Goal: Check status: Check status

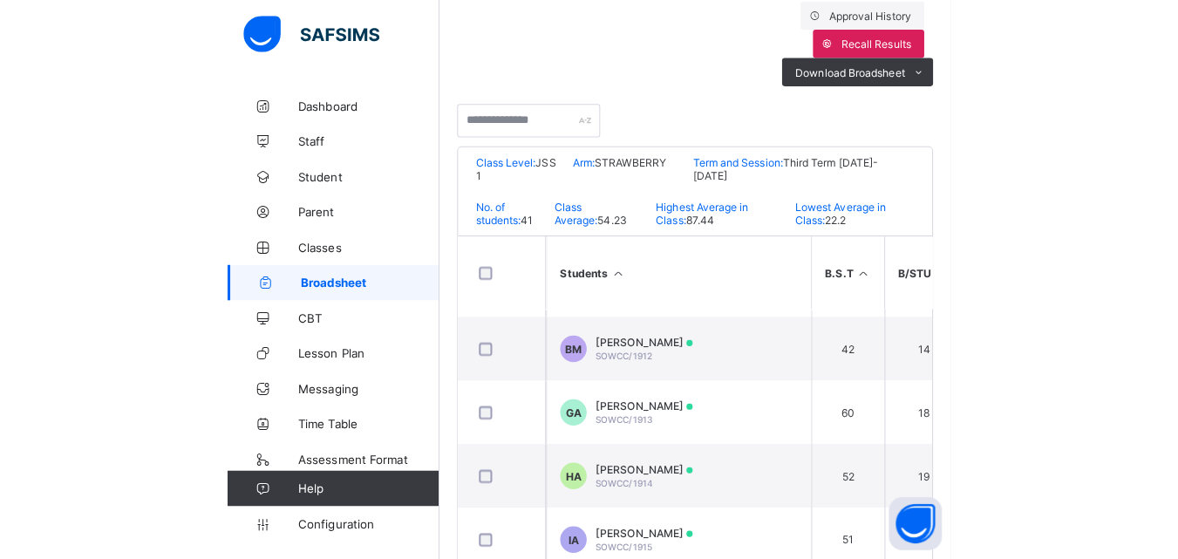
scroll to position [375, 0]
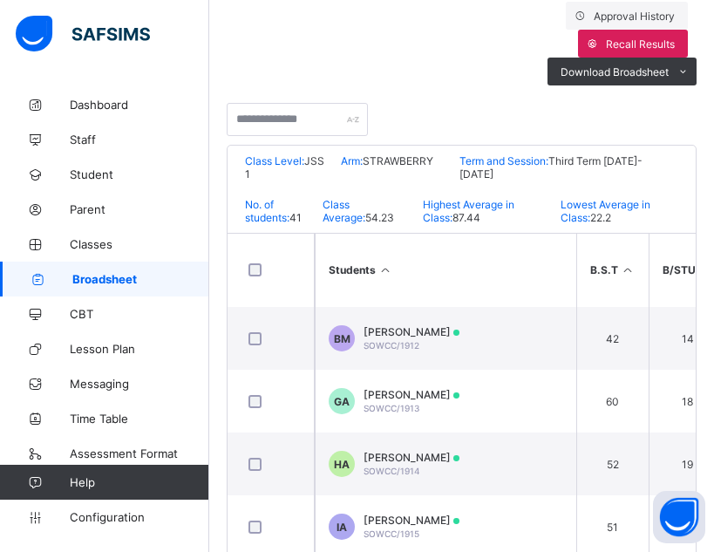
click at [710, 314] on div "Broadsheet / JSS 1 STRAWBERRY Class Arm Broadsheet Cumulative Third Term [DATE]…" at bounding box center [461, 236] width 505 height 938
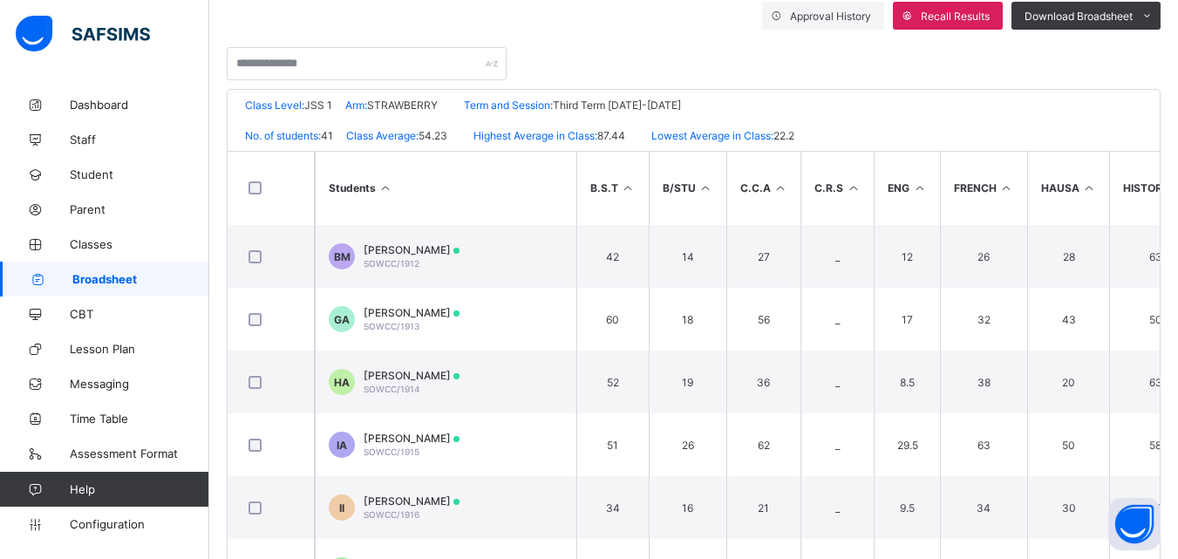
click at [713, 174] on div "Broadsheet / JSS 1 STRAWBERRY Class Arm Broadsheet Cumulative Third Term [DATE]…" at bounding box center [693, 195] width 969 height 856
click at [713, 155] on div "Broadsheet / JSS 1 STRAWBERRY Class Arm Broadsheet Cumulative Third Term [DATE]…" at bounding box center [693, 195] width 969 height 856
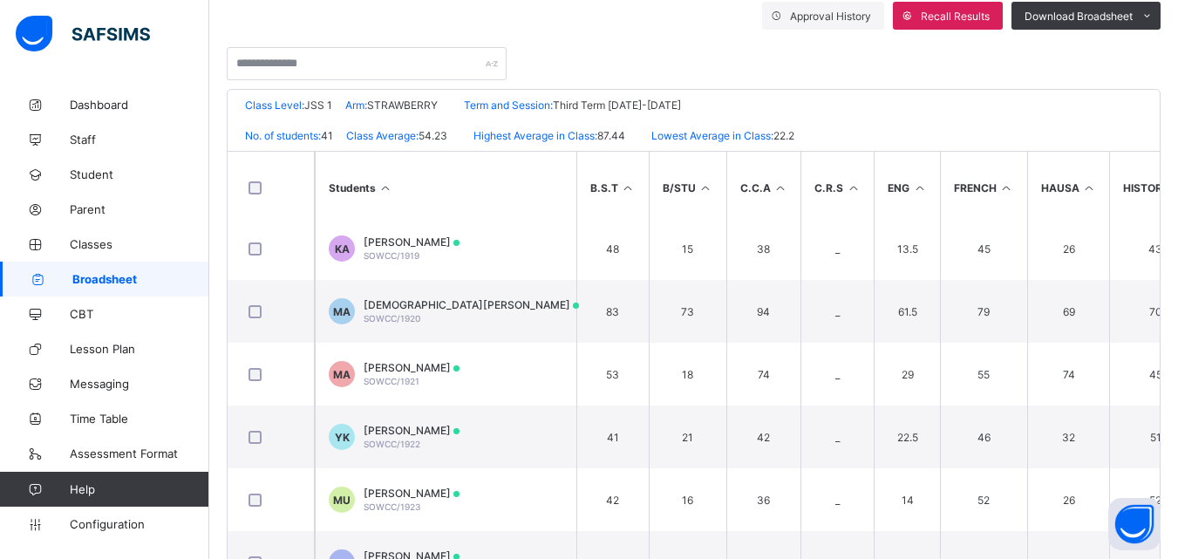
scroll to position [829, 0]
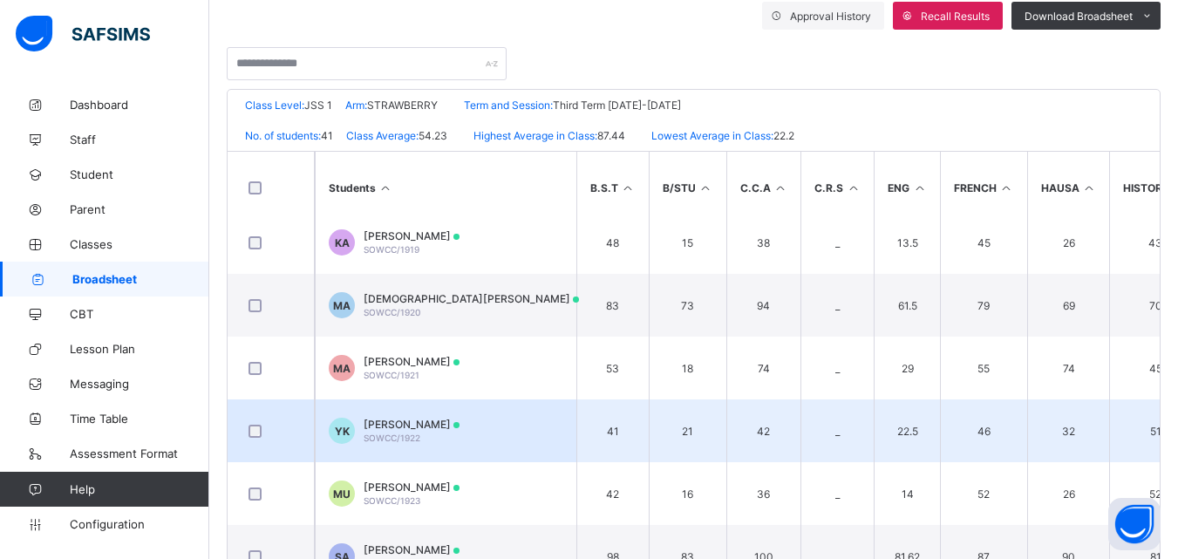
click at [417, 428] on span "[PERSON_NAME]" at bounding box center [412, 424] width 96 height 13
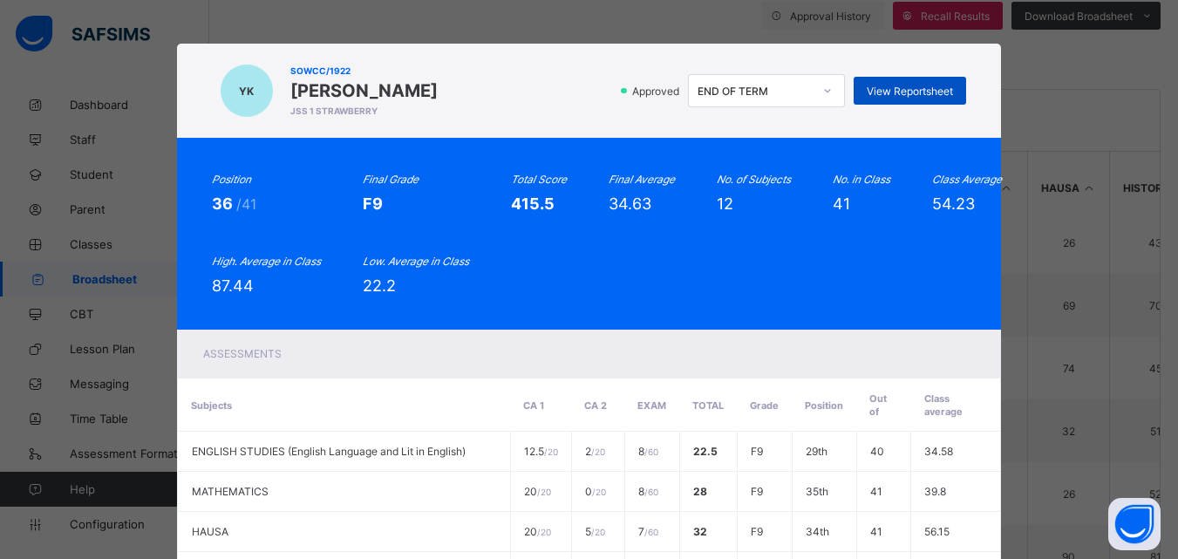
click at [713, 86] on span "View Reportsheet" at bounding box center [910, 91] width 86 height 13
click at [713, 90] on span "View Reportsheet" at bounding box center [910, 91] width 86 height 13
click at [713, 90] on icon at bounding box center [828, 90] width 10 height 17
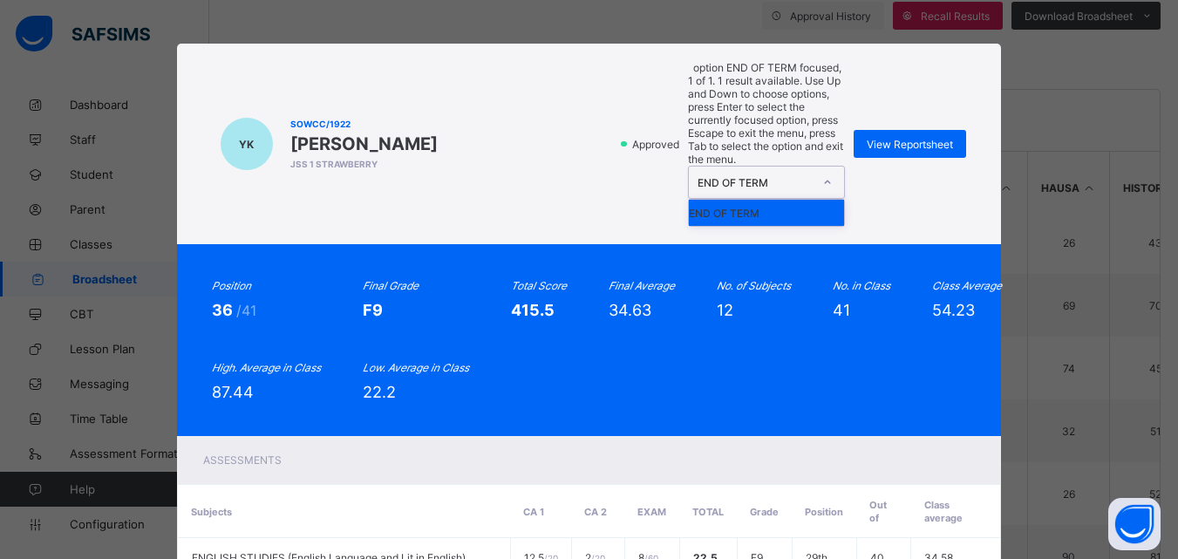
click at [611, 18] on div "YK SOWCC/1922 [PERSON_NAME] JSS 1 STRAWBERRY Approved option END OF TERM focuse…" at bounding box center [589, 279] width 1178 height 559
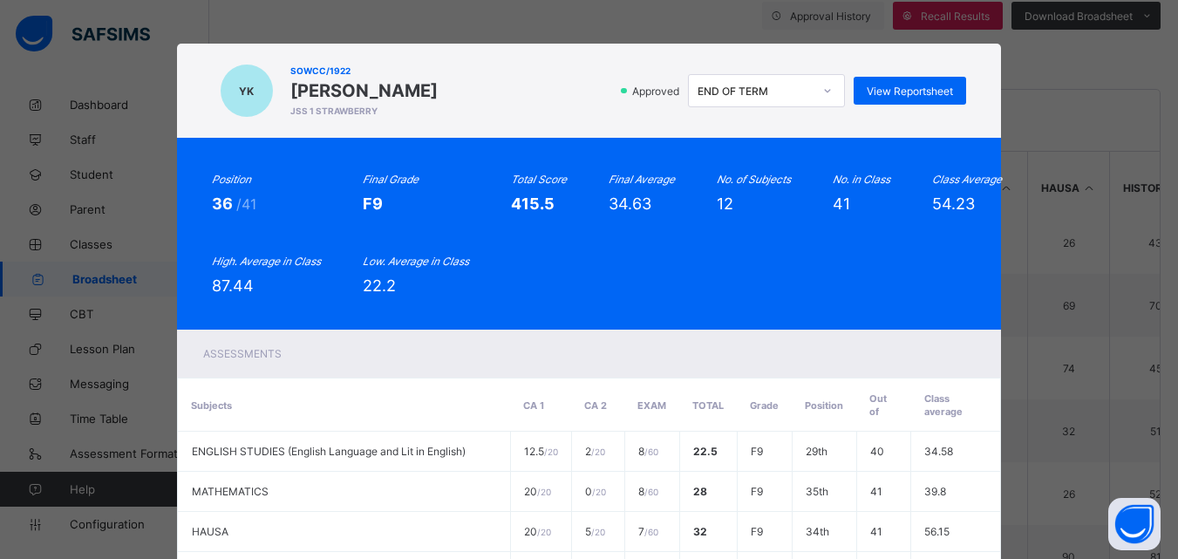
click at [611, 18] on div "YK SOWCC/1922 [PERSON_NAME] JSS 1 STRAWBERRY Approved END OF TERM View Reportsh…" at bounding box center [589, 279] width 1178 height 559
click at [713, 53] on div "YK SOWCC/1922 [PERSON_NAME] JSS 1 STRAWBERRY Approved END OF TERM View Reportsh…" at bounding box center [589, 91] width 825 height 94
click at [713, 56] on div "YK SOWCC/1922 [PERSON_NAME] JSS 1 STRAWBERRY Approved END OF TERM View Reportsh…" at bounding box center [589, 91] width 825 height 94
click at [713, 107] on div "YK SOWCC/1922 [PERSON_NAME] JSS 1 STRAWBERRY Approved END OF TERM View Reportsh…" at bounding box center [589, 279] width 1178 height 559
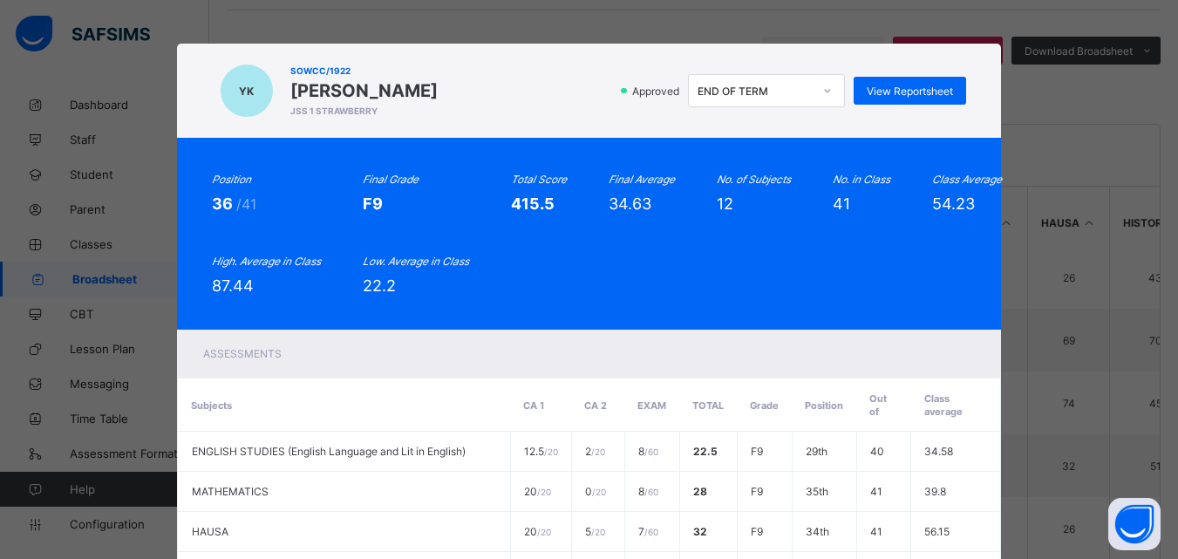
click at [85, 92] on div "YK SOWCC/1922 [PERSON_NAME] JSS 1 STRAWBERRY Approved END OF TERM View Reportsh…" at bounding box center [589, 279] width 1178 height 559
click at [632, 7] on div "YK SOWCC/1922 [PERSON_NAME] JSS 1 STRAWBERRY Approved END OF TERM View Reportsh…" at bounding box center [589, 279] width 1178 height 559
click at [713, 273] on div "YK SOWCC/1922 [PERSON_NAME] JSS 1 STRAWBERRY Approved END OF TERM View Reportsh…" at bounding box center [589, 279] width 1178 height 559
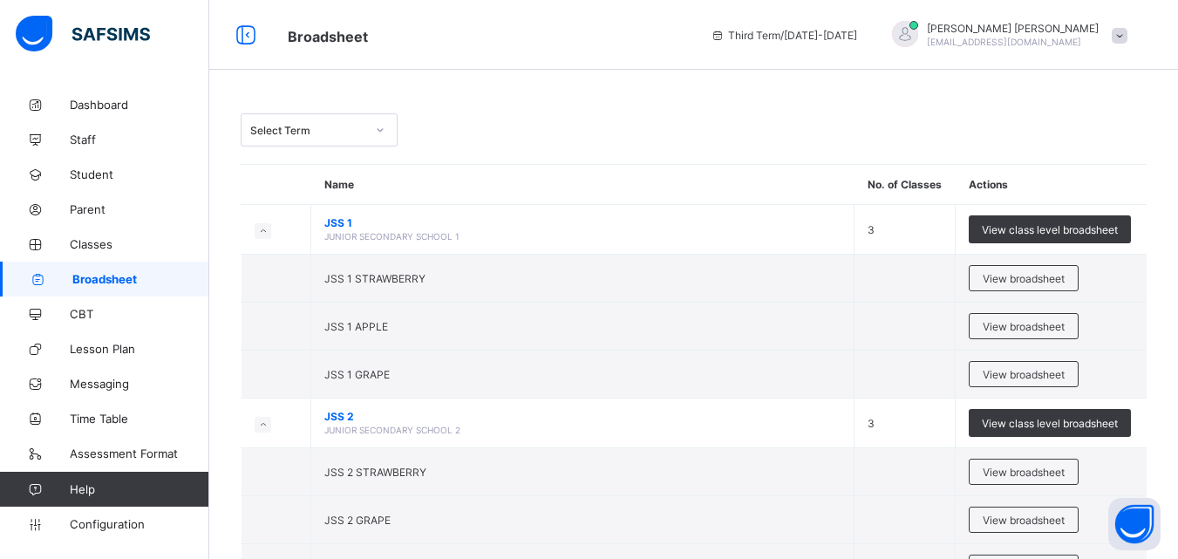
click at [857, 31] on span "Third Term / 2024-2025" at bounding box center [784, 35] width 147 height 13
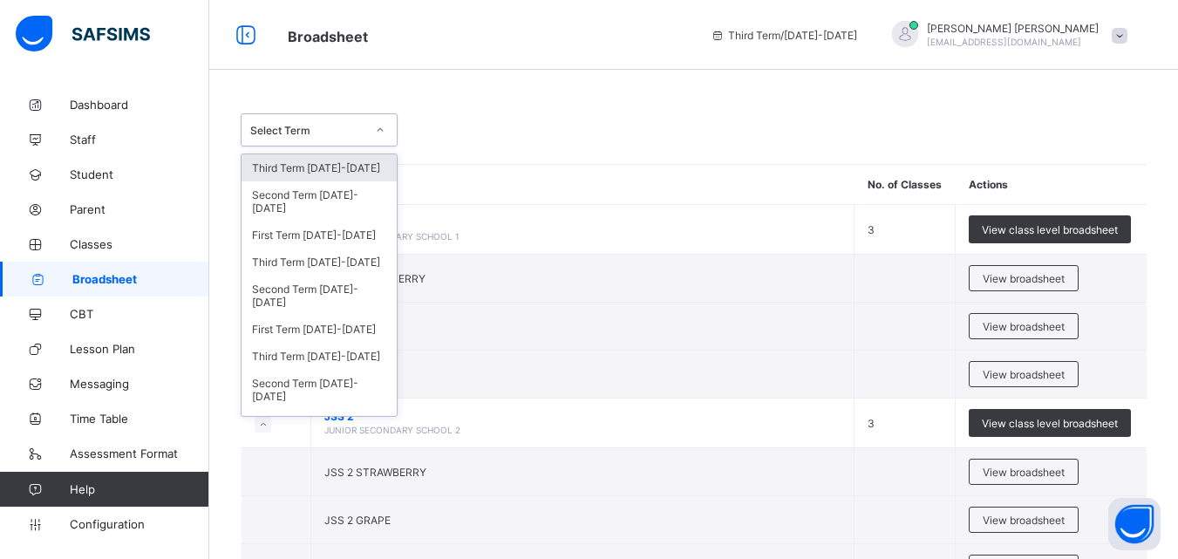
click at [378, 134] on icon at bounding box center [380, 129] width 10 height 17
click at [324, 195] on div "Second Term 2024-2025" at bounding box center [319, 201] width 155 height 40
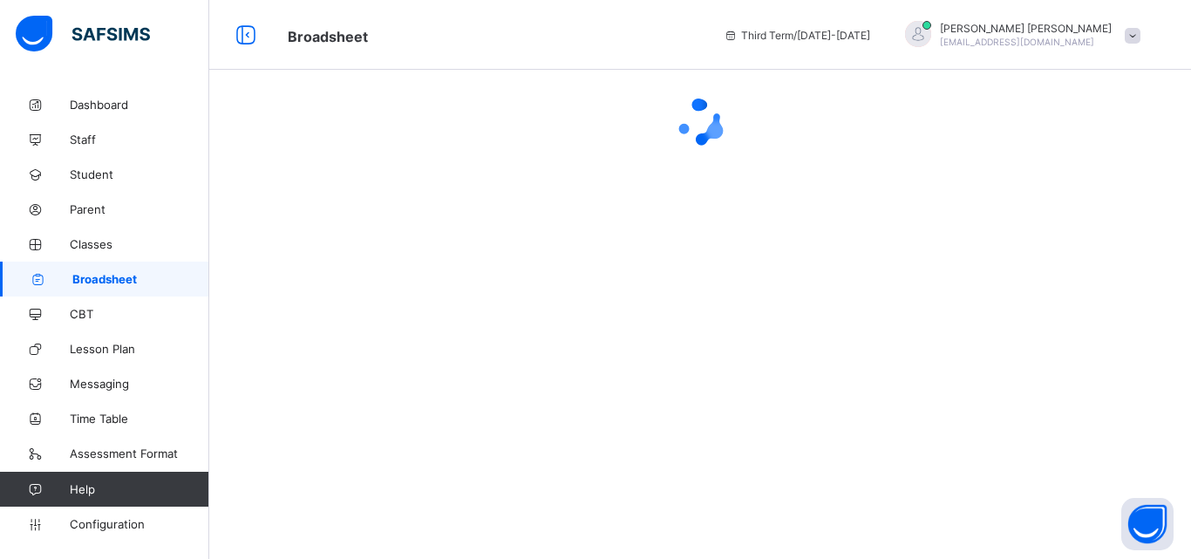
click at [324, 195] on div at bounding box center [700, 279] width 982 height 559
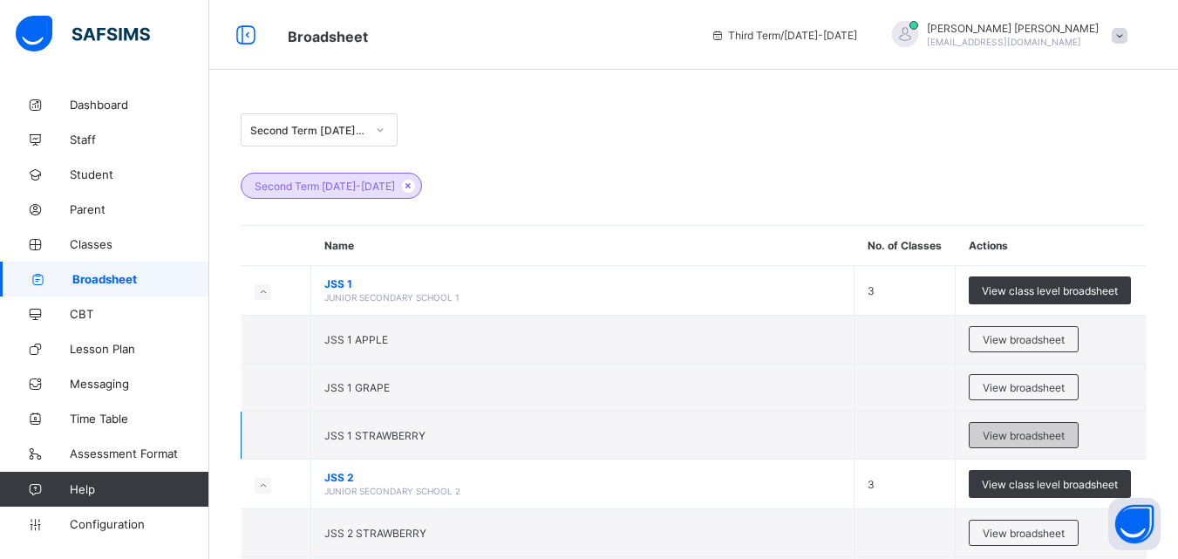
click at [1046, 430] on span "View broadsheet" at bounding box center [1024, 435] width 82 height 13
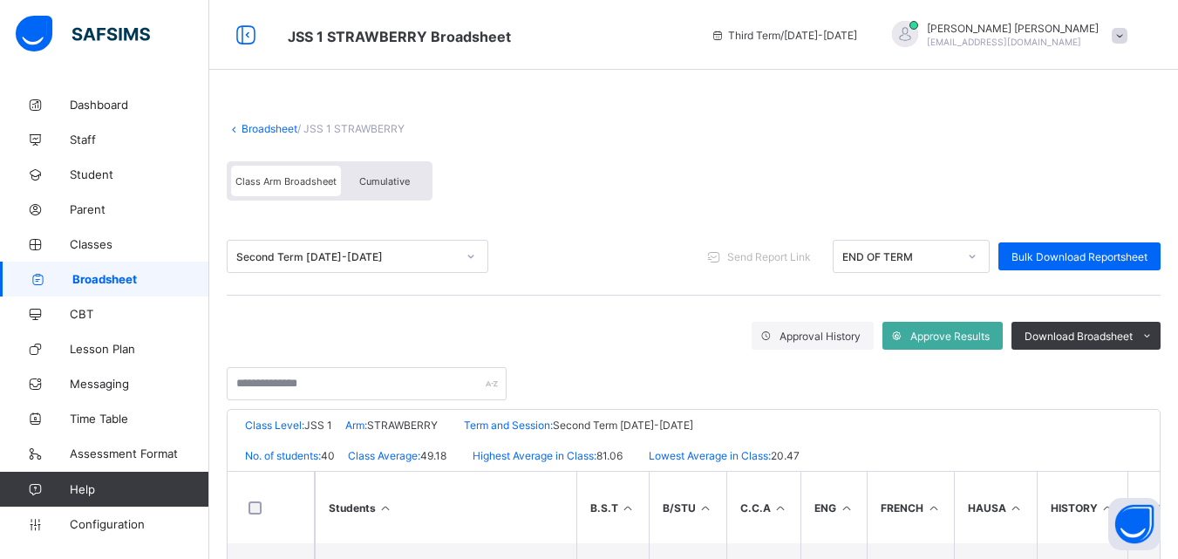
click at [1160, 466] on div "No. of students: 40 Class Average: 49.18 Highest Average in Class: 81.06 Lowest…" at bounding box center [694, 455] width 932 height 31
click at [1161, 393] on div at bounding box center [694, 375] width 934 height 51
click at [1160, 427] on div "Class Level: JSS 1 Arm: STRAWBERRY Term and Session: Second Term 2024-2025" at bounding box center [694, 425] width 932 height 31
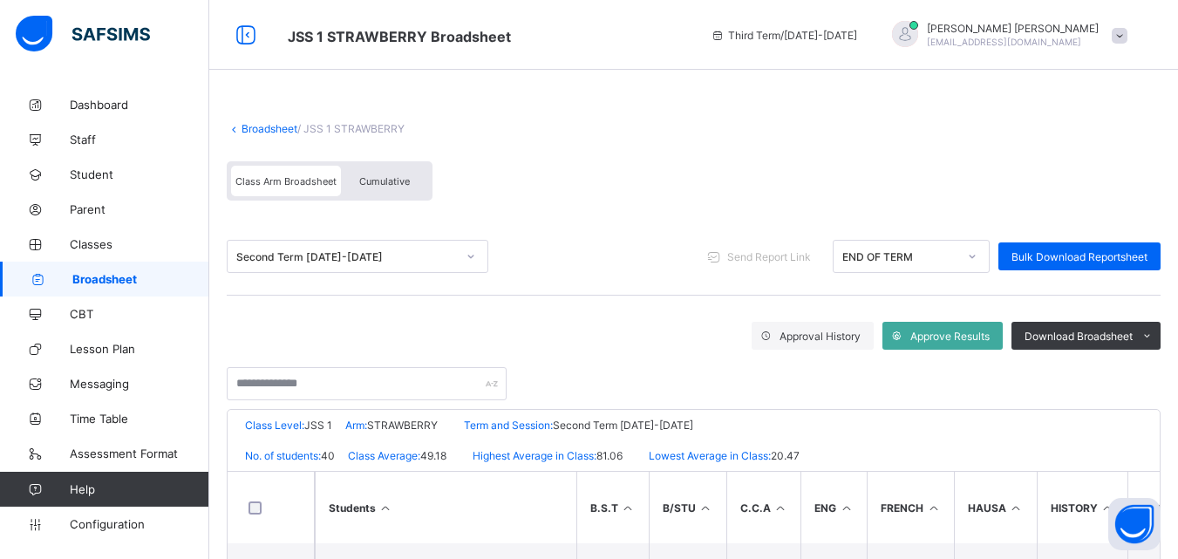
scroll to position [384, 0]
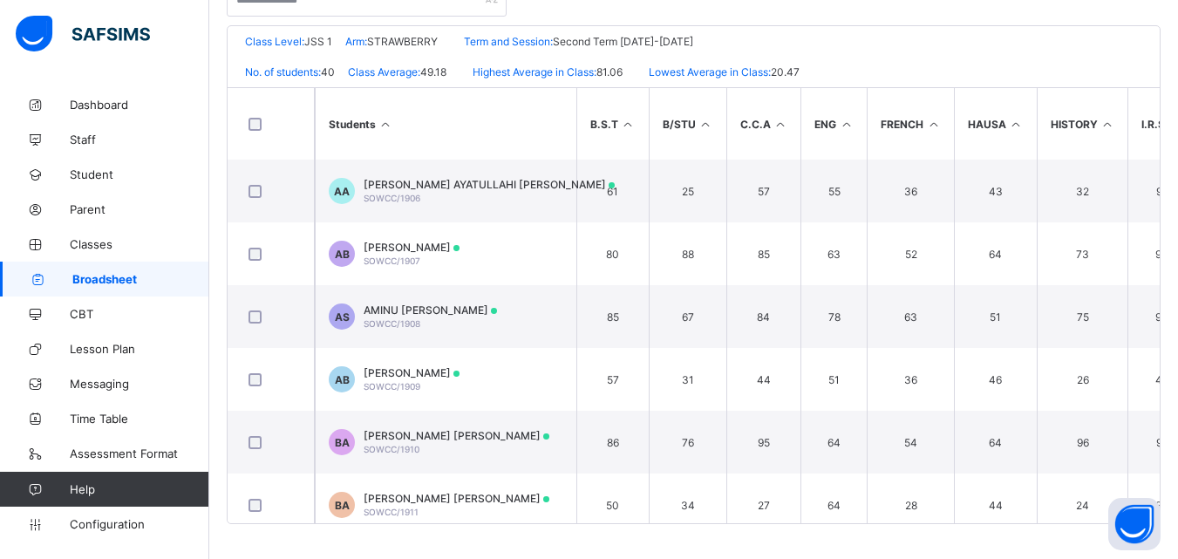
click at [1177, 414] on div "Broadsheet / JSS 1 STRAWBERRY Class Arm Broadsheet Cumulative Second Term 2024-…" at bounding box center [693, 131] width 969 height 856
click at [1178, 216] on div "Broadsheet / JSS 1 STRAWBERRY Class Arm Broadsheet Cumulative Second Term 2024-…" at bounding box center [693, 131] width 969 height 856
click at [1177, 247] on div "Broadsheet / JSS 1 STRAWBERRY Class Arm Broadsheet Cumulative Second Term 2024-…" at bounding box center [693, 131] width 969 height 856
click at [1176, 488] on div "Broadsheet / JSS 1 STRAWBERRY Class Arm Broadsheet Cumulative Second Term 2024-…" at bounding box center [693, 131] width 969 height 856
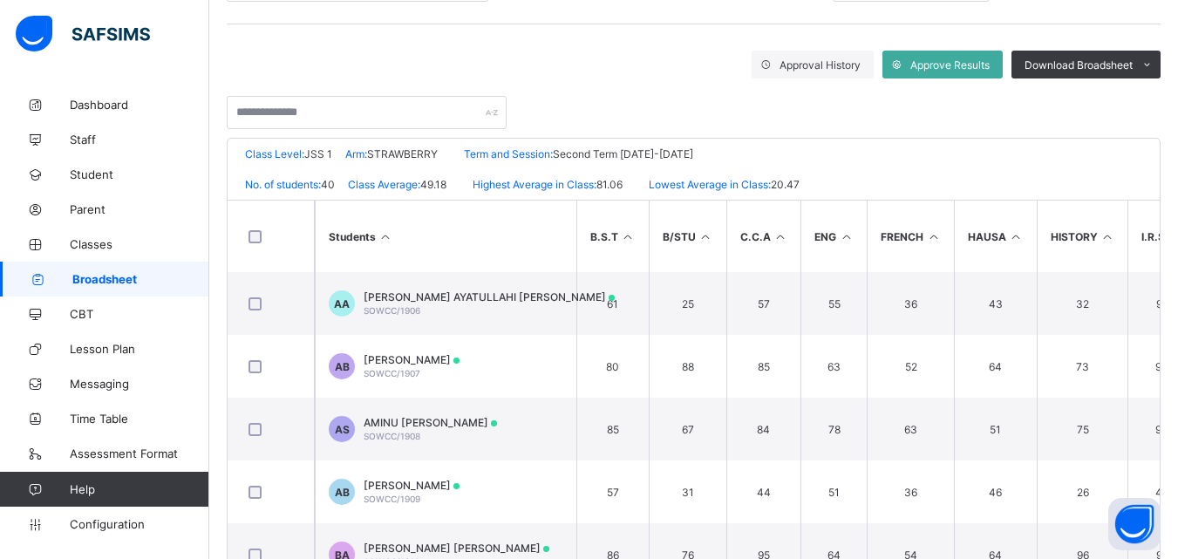
scroll to position [244, 0]
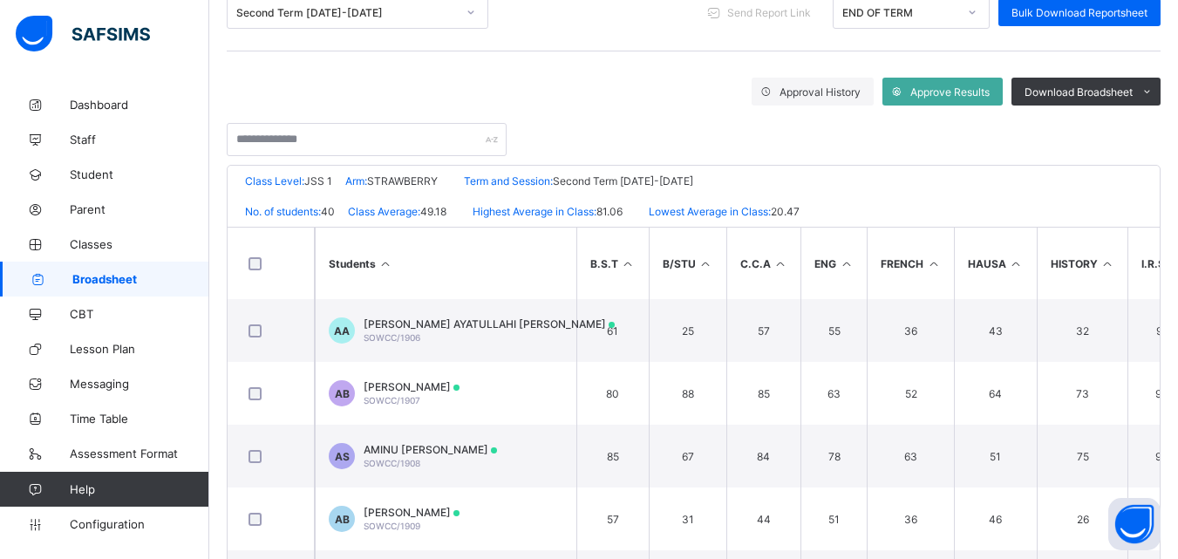
click at [1175, 187] on div "Broadsheet / JSS 1 STRAWBERRY Class Arm Broadsheet Cumulative Second Term 2024-…" at bounding box center [693, 271] width 969 height 856
click at [1178, 270] on div "Broadsheet / JSS 1 STRAWBERRY Class Arm Broadsheet Cumulative Second Term 2024-…" at bounding box center [693, 271] width 969 height 856
click at [1176, 335] on div "Broadsheet / JSS 1 STRAWBERRY Class Arm Broadsheet Cumulative Second Term 2024-…" at bounding box center [693, 271] width 969 height 856
click at [1177, 367] on div "Broadsheet / JSS 1 STRAWBERRY Class Arm Broadsheet Cumulative Second Term 2024-…" at bounding box center [693, 271] width 969 height 856
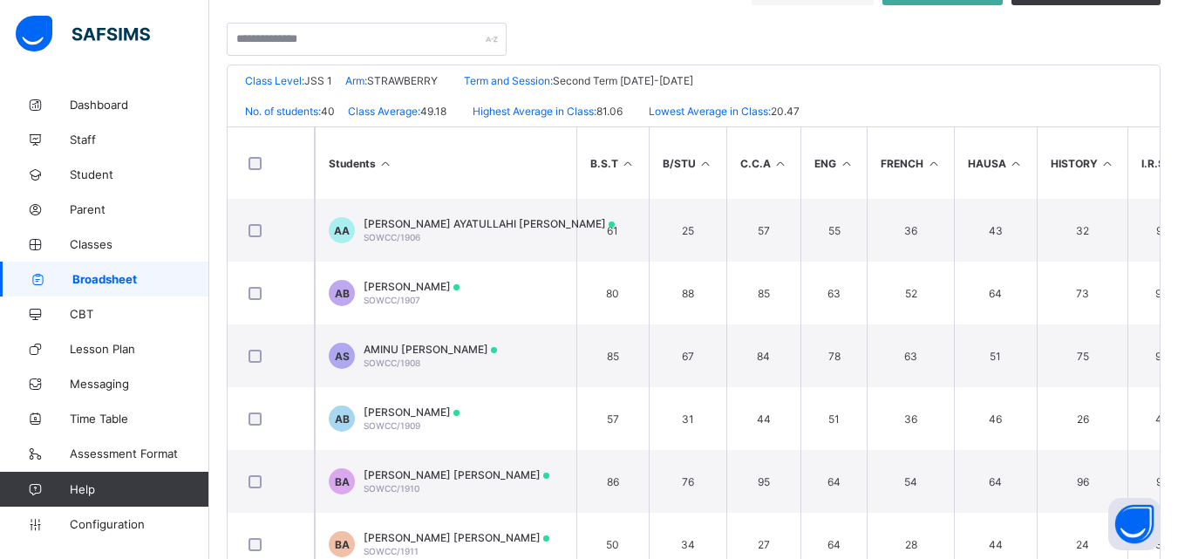
scroll to position [384, 0]
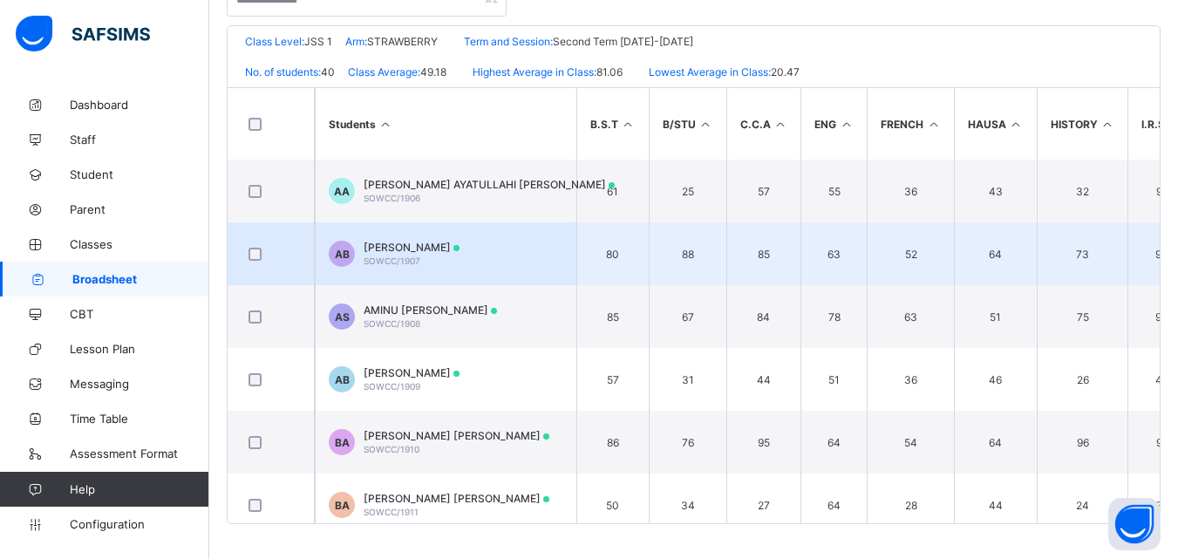
click at [755, 242] on td "85" at bounding box center [764, 253] width 75 height 63
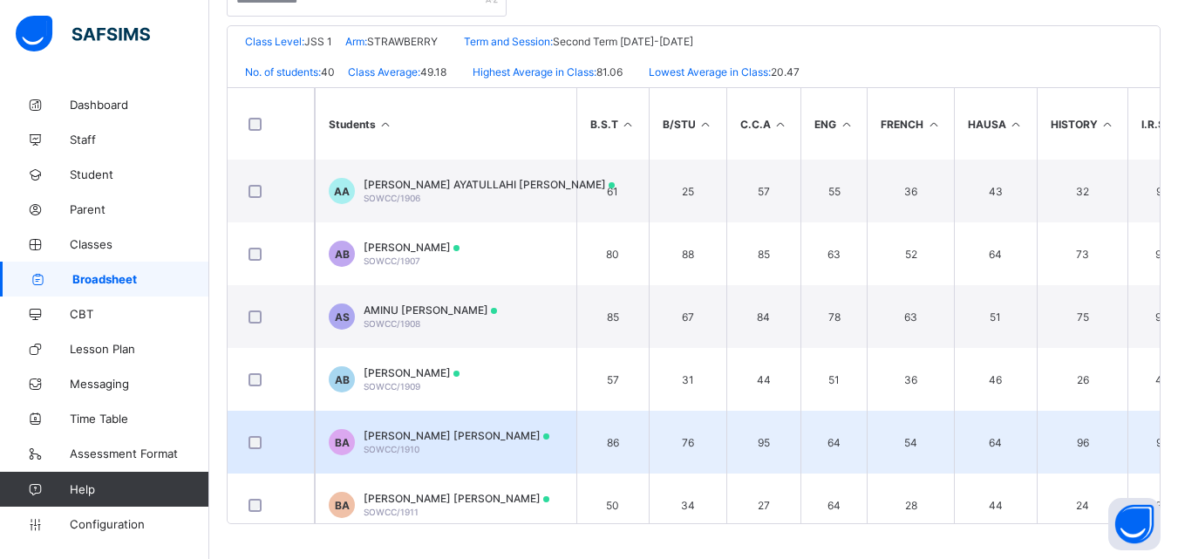
click at [266, 447] on div at bounding box center [270, 442] width 51 height 13
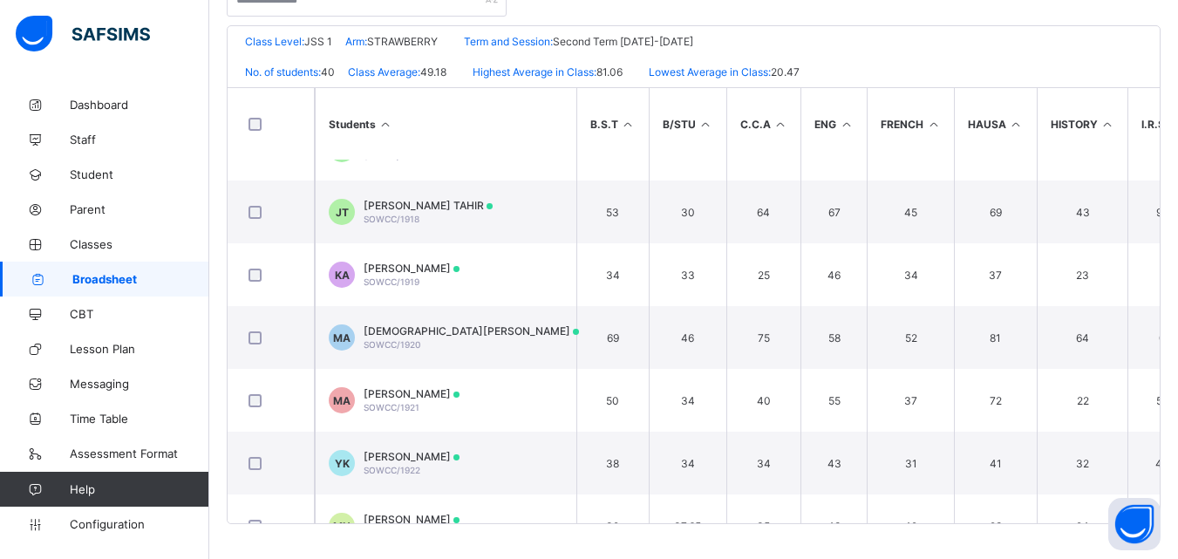
scroll to position [768, 0]
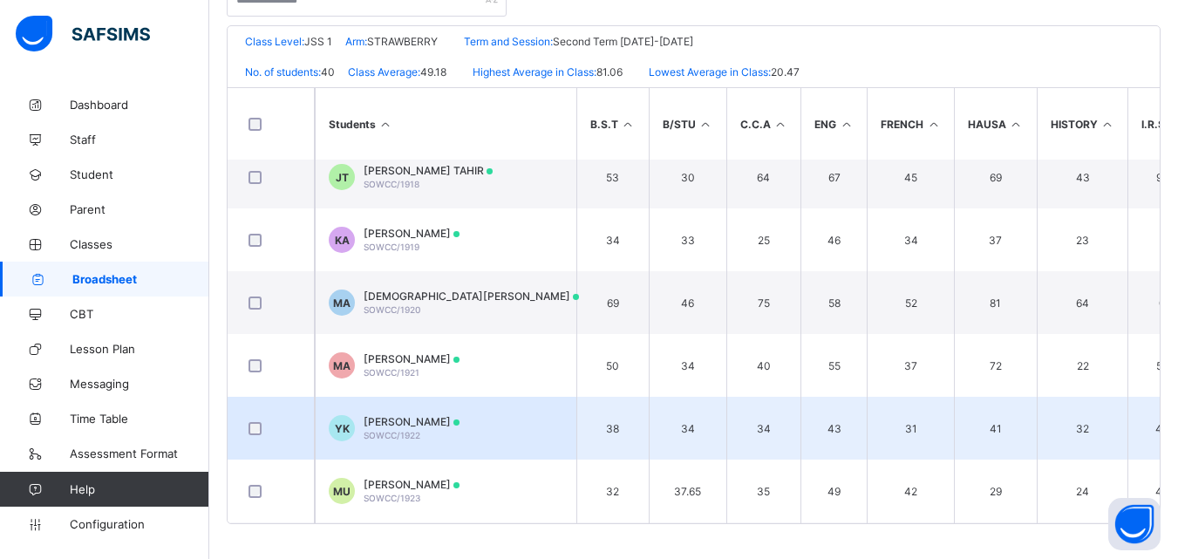
click at [413, 411] on td "YK YUSUF M KABIRU SOWCC/1922" at bounding box center [446, 428] width 262 height 63
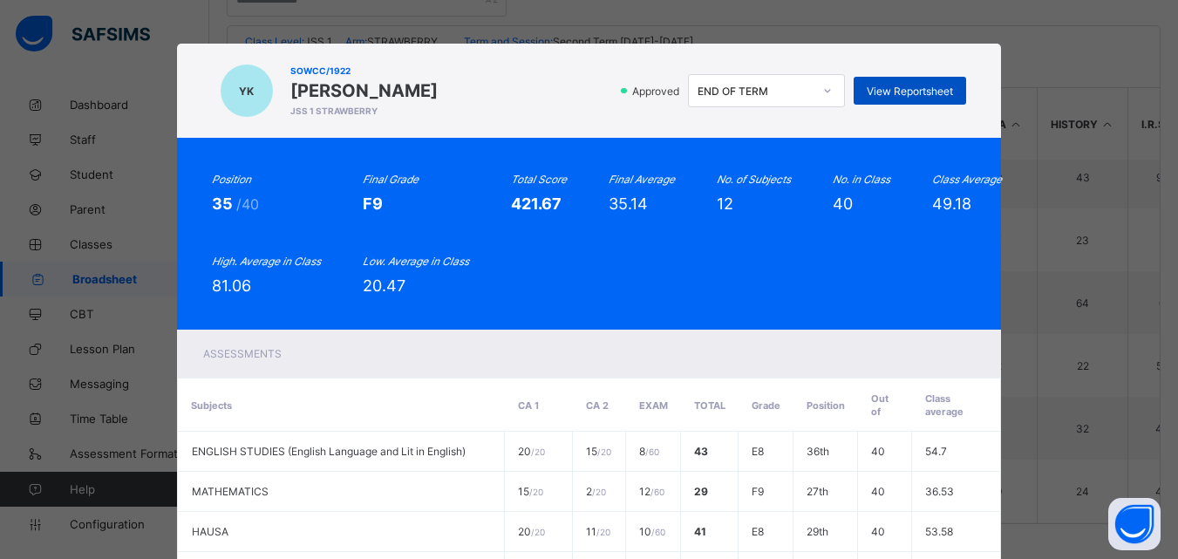
click at [936, 97] on span "View Reportsheet" at bounding box center [910, 91] width 86 height 13
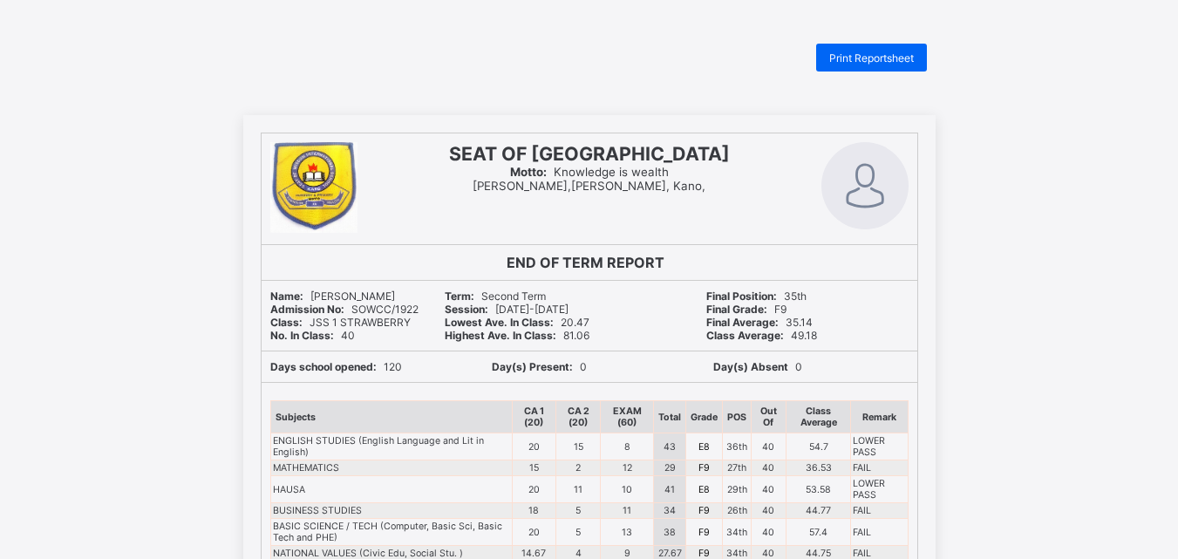
click at [908, 505] on td "FAIL" at bounding box center [879, 511] width 57 height 16
click at [870, 56] on span "Print Reportsheet" at bounding box center [871, 57] width 85 height 13
